Goal: Find specific page/section: Find specific page/section

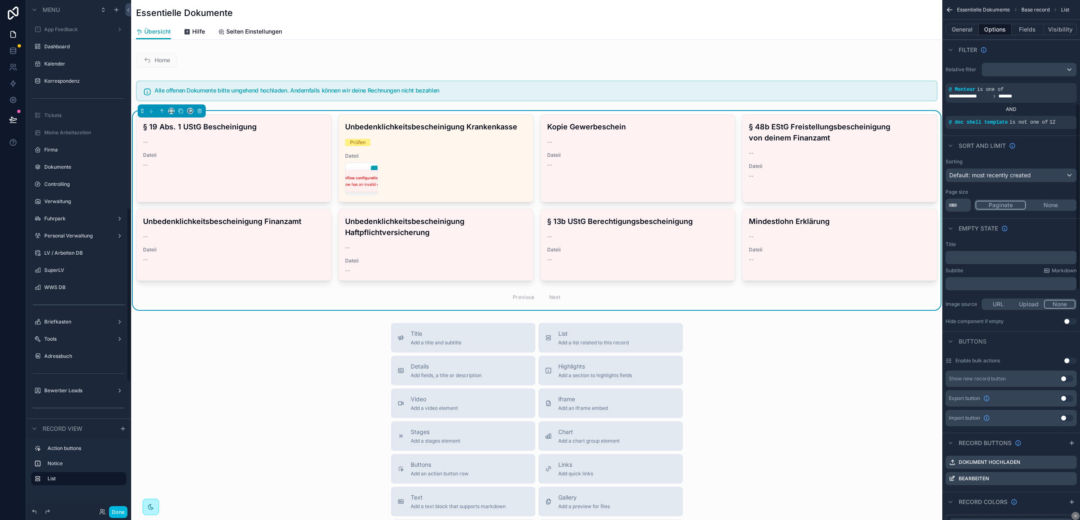
scroll to position [290, 0]
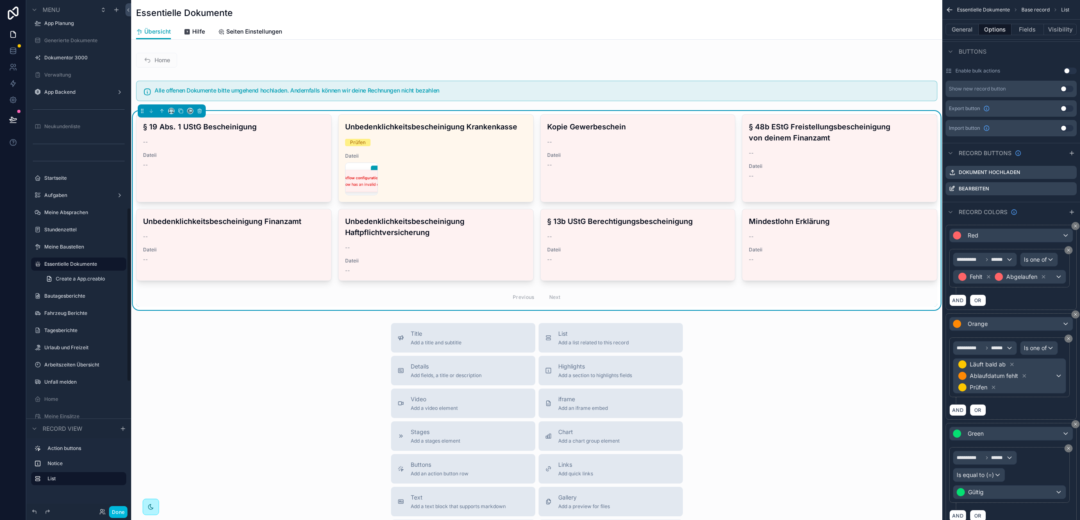
click at [317, 413] on div "Title Add a title and subtitle List Add a list related to this record Details A…" at bounding box center [536, 469] width 811 height 292
click at [82, 264] on label "Essentielle Dokumente" at bounding box center [82, 264] width 77 height 7
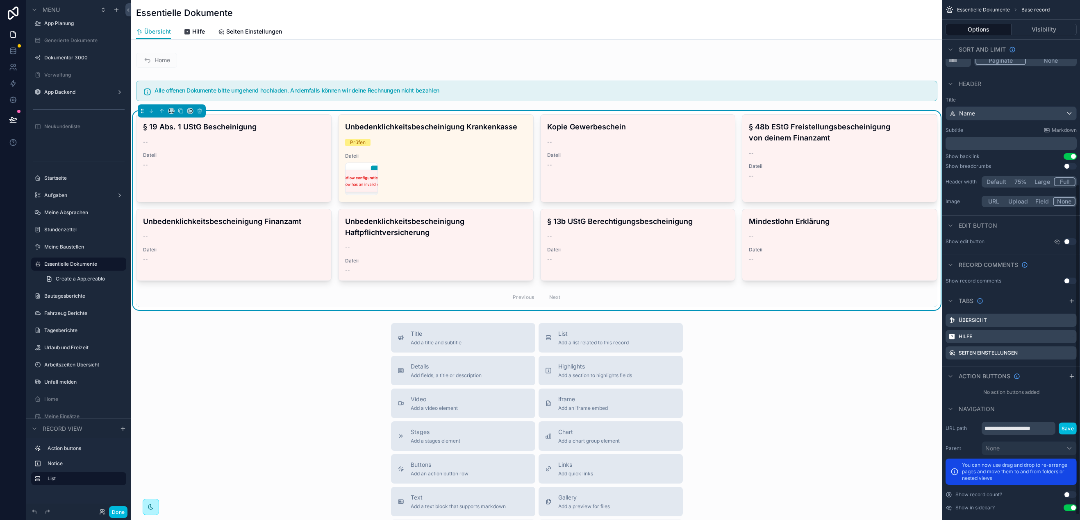
click at [1035, 27] on button "Visibility" at bounding box center [1044, 29] width 66 height 11
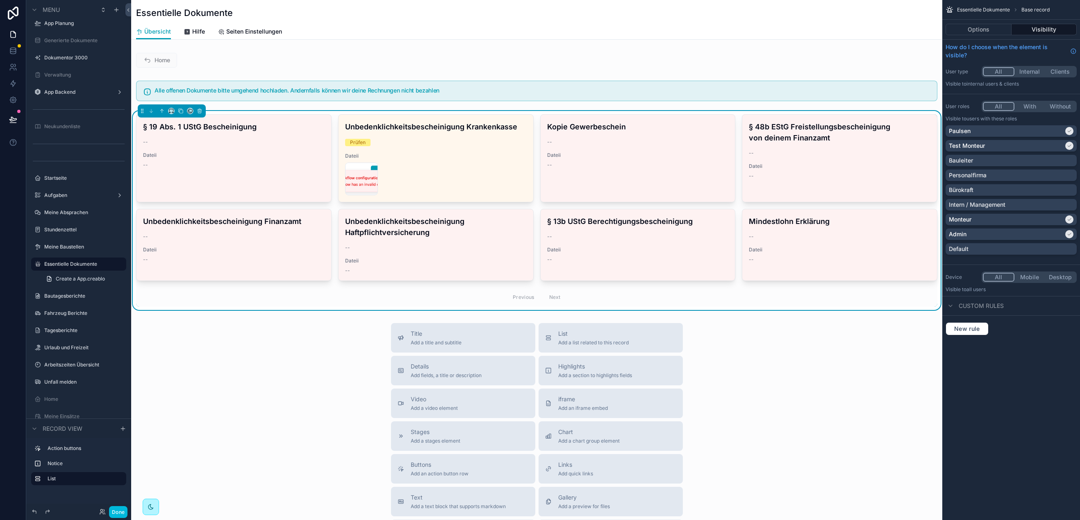
click at [996, 134] on div "Paulsen" at bounding box center [1006, 131] width 115 height 8
click at [1000, 143] on div "Test Monteur" at bounding box center [1006, 146] width 115 height 8
click at [1030, 214] on div "Monteur" at bounding box center [1010, 219] width 131 height 11
